Goal: Transaction & Acquisition: Purchase product/service

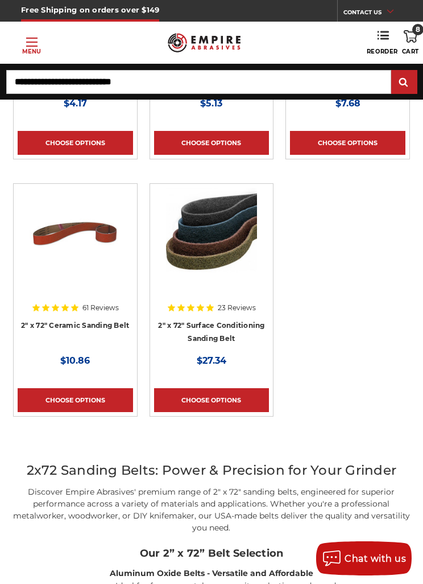
scroll to position [360, 0]
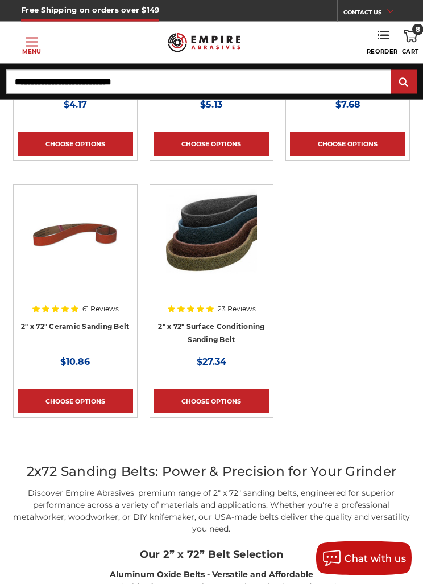
click at [238, 394] on link "Choose Options" at bounding box center [211, 402] width 115 height 24
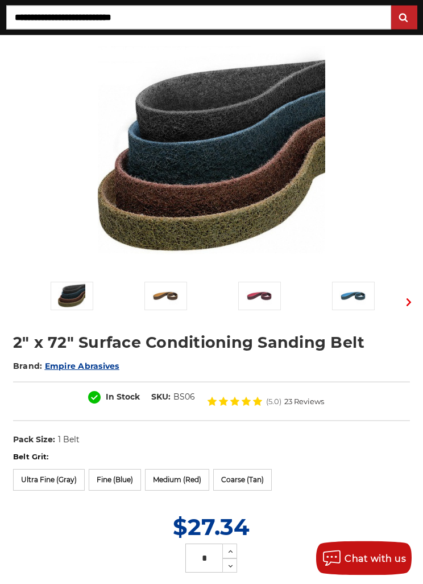
scroll to position [93, 0]
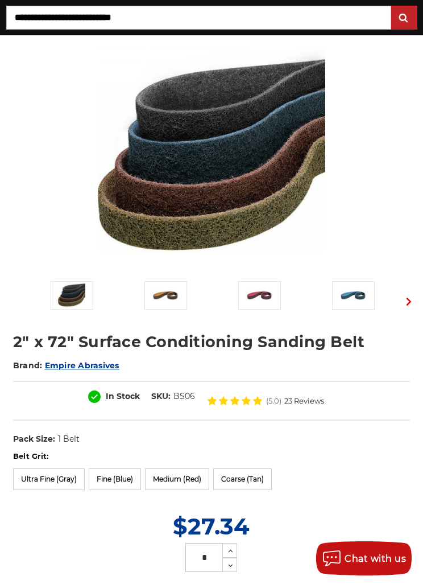
click at [190, 479] on label "Medium (Red)" at bounding box center [177, 479] width 64 height 22
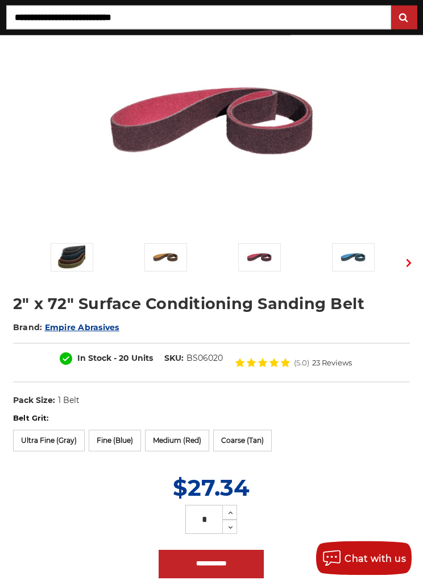
scroll to position [132, 0]
click at [122, 437] on label "Fine (Blue)" at bounding box center [115, 440] width 52 height 22
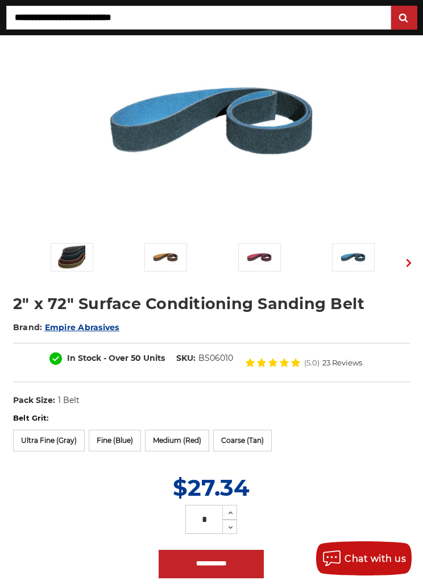
click at [228, 565] on input "**********" at bounding box center [211, 564] width 105 height 28
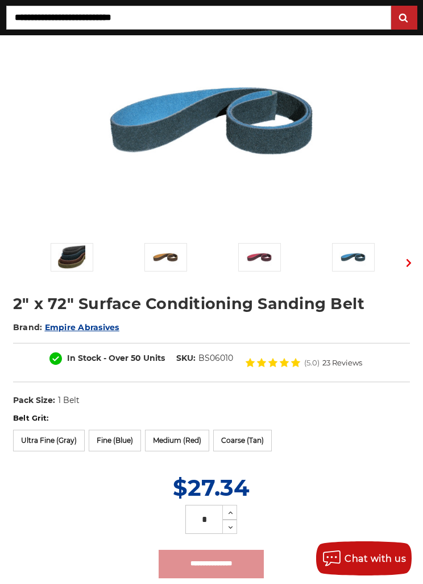
type input "**********"
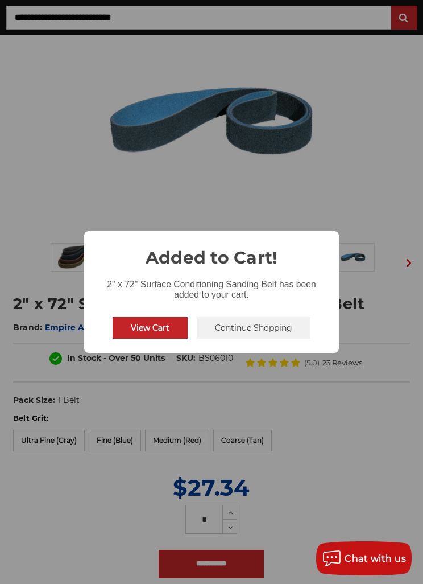
click at [163, 338] on button "View Cart" at bounding box center [150, 328] width 75 height 22
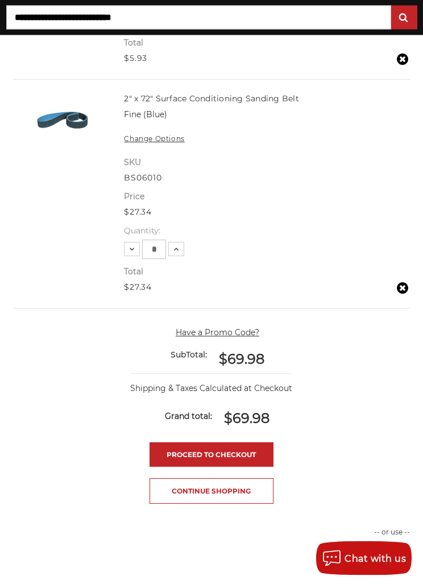
scroll to position [1392, 0]
click at [244, 482] on link "Continue Shopping" at bounding box center [212, 491] width 124 height 26
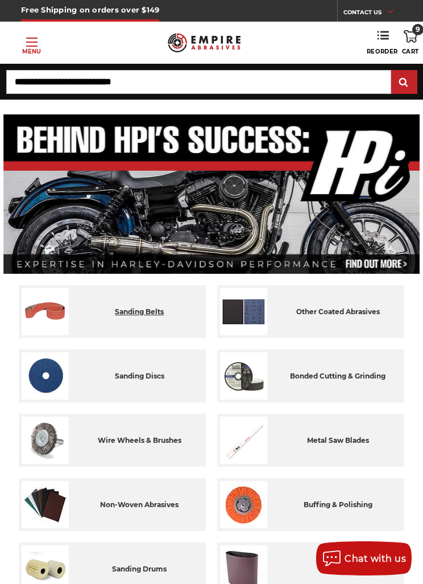
click at [175, 315] on div "sanding belts" at bounding box center [139, 311] width 127 height 47
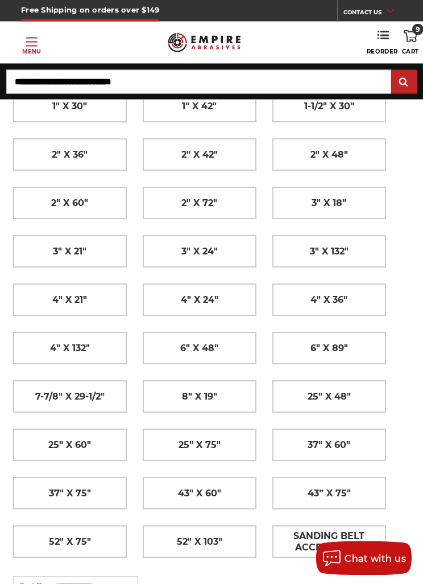
scroll to position [265, 0]
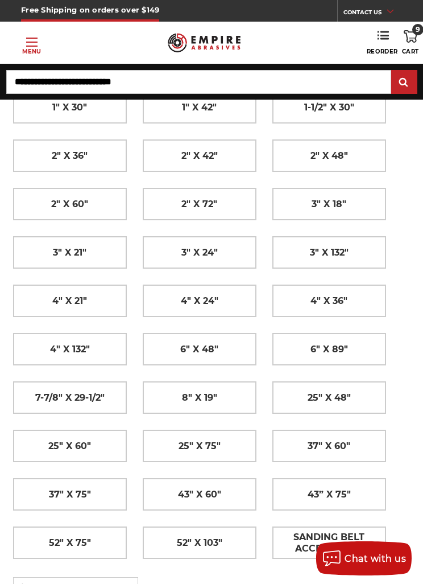
click at [204, 207] on span "2" x 72"" at bounding box center [199, 204] width 36 height 19
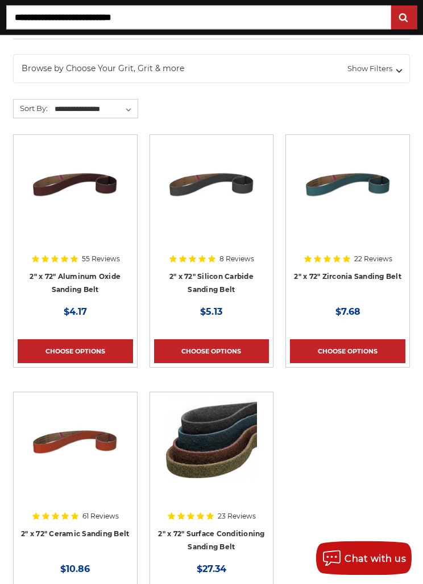
scroll to position [155, 0]
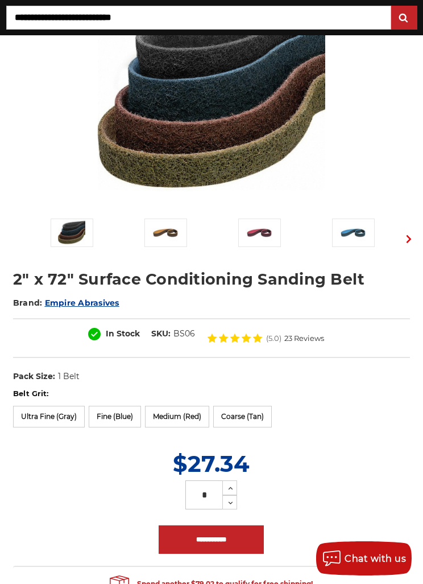
click at [200, 411] on label "Medium (Red)" at bounding box center [177, 417] width 64 height 22
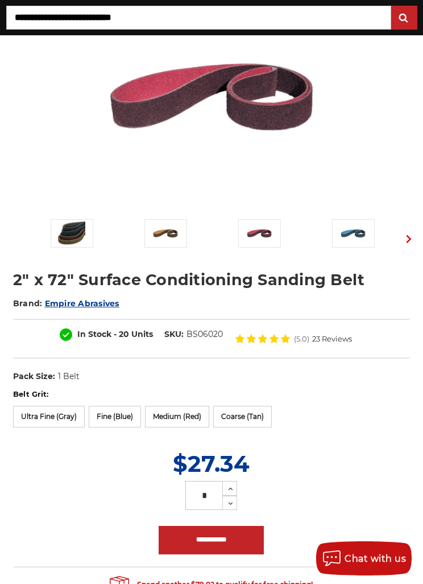
click at [235, 542] on input "**********" at bounding box center [211, 540] width 105 height 28
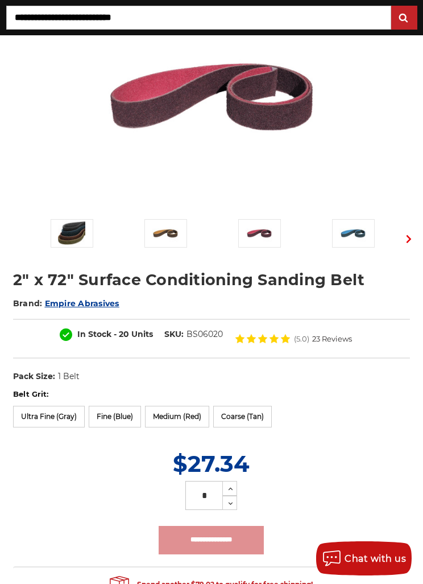
type input "**********"
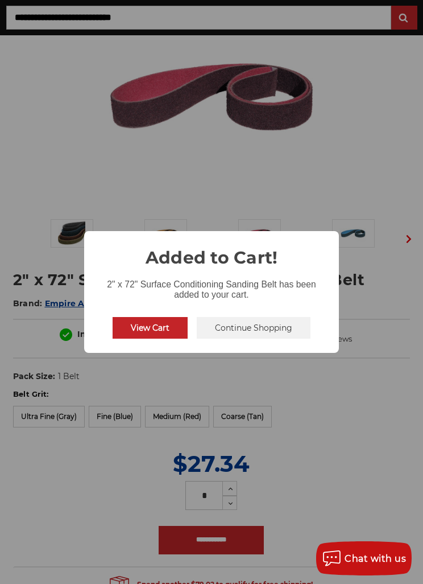
click at [158, 338] on button "View Cart" at bounding box center [150, 328] width 75 height 22
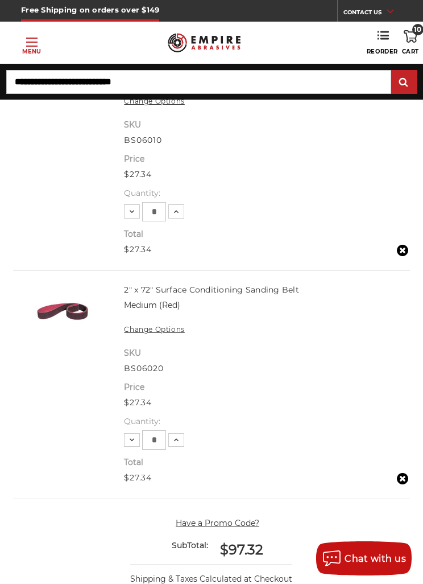
scroll to position [1428, 0]
click at [193, 79] on input "Search" at bounding box center [198, 82] width 385 height 24
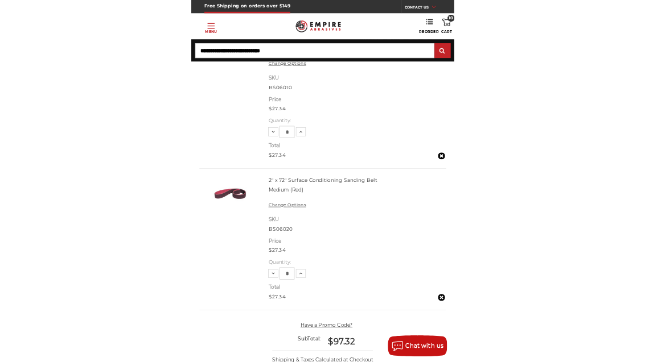
scroll to position [631, 0]
